Goal: Find specific page/section: Find specific page/section

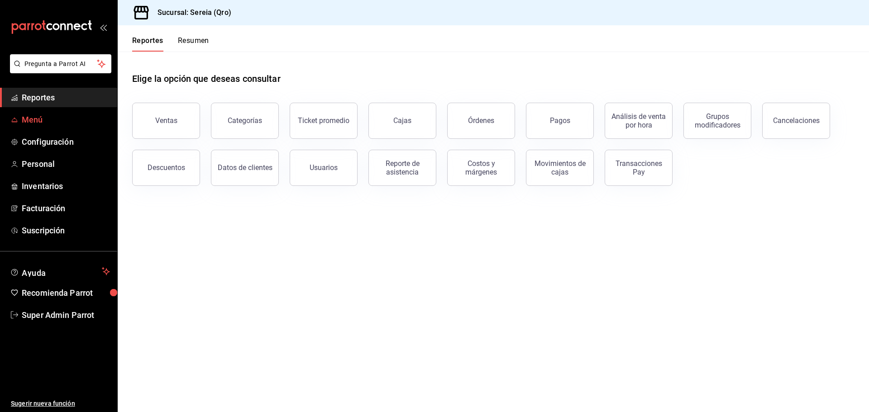
click at [60, 119] on span "Menú" at bounding box center [66, 120] width 88 height 12
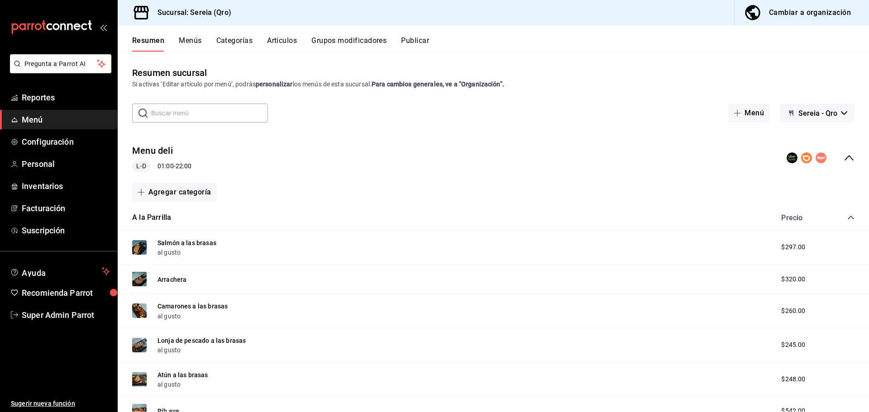
click at [836, 154] on div "collapse-menu-row" at bounding box center [820, 157] width 68 height 11
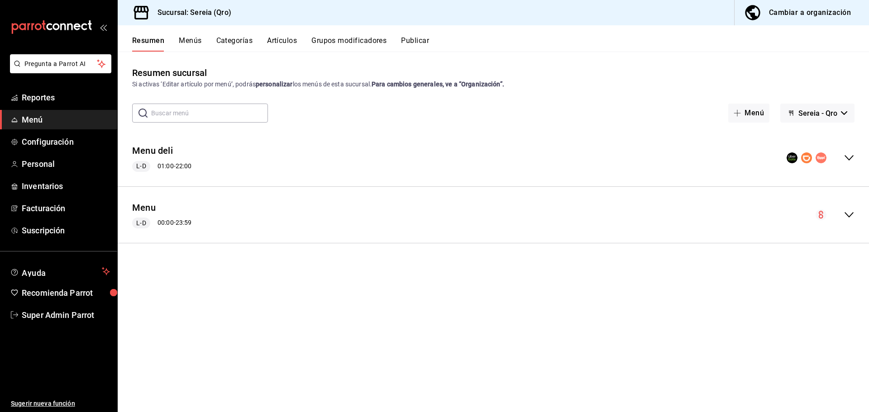
click at [818, 117] on span "Sereia - Qro" at bounding box center [817, 113] width 39 height 9
click at [817, 113] on div at bounding box center [434, 206] width 869 height 412
click at [73, 321] on link "Super Admin Parrot" at bounding box center [58, 314] width 117 height 19
